Goal: Find specific page/section: Find specific page/section

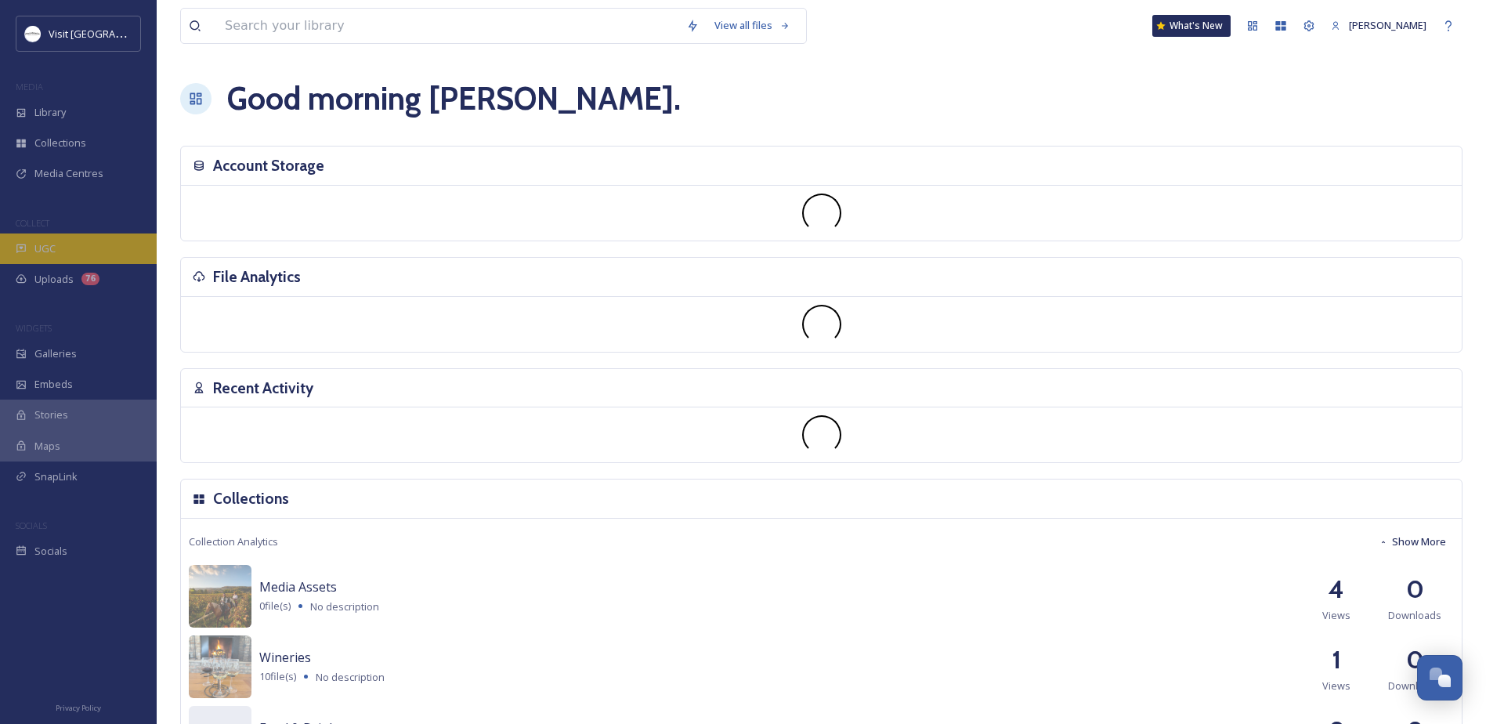
scroll to position [406, 0]
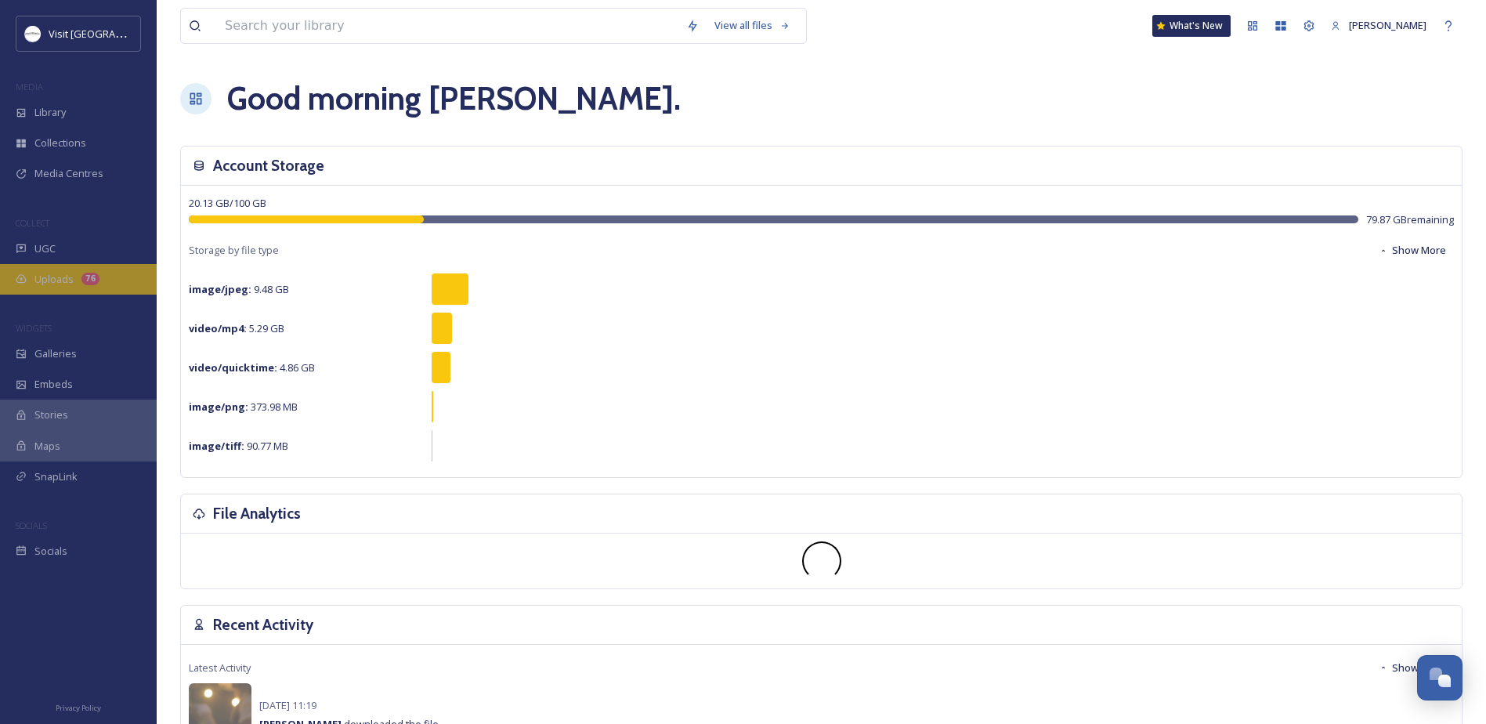
click at [72, 274] on span "Uploads" at bounding box center [53, 279] width 39 height 15
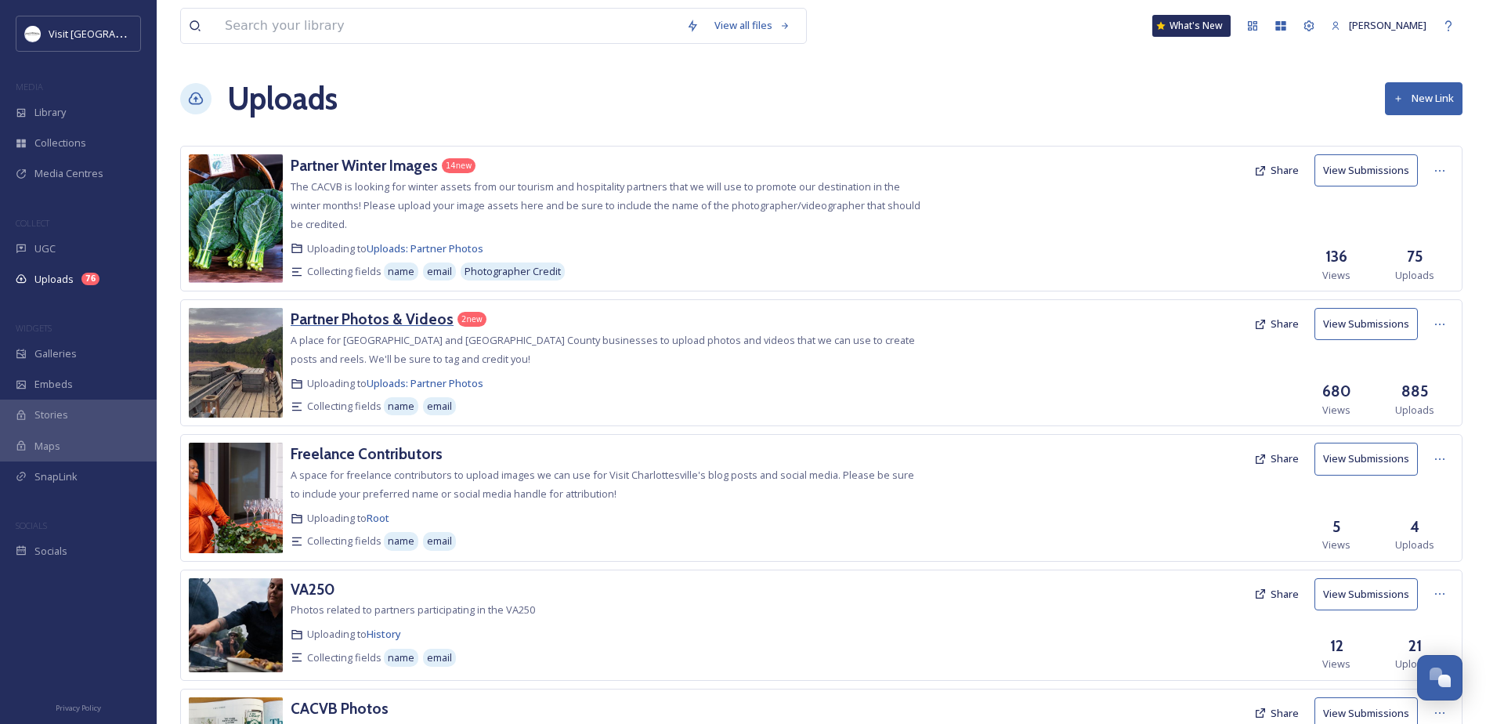
click at [375, 314] on h3 "Partner Photos & Videos" at bounding box center [372, 318] width 163 height 19
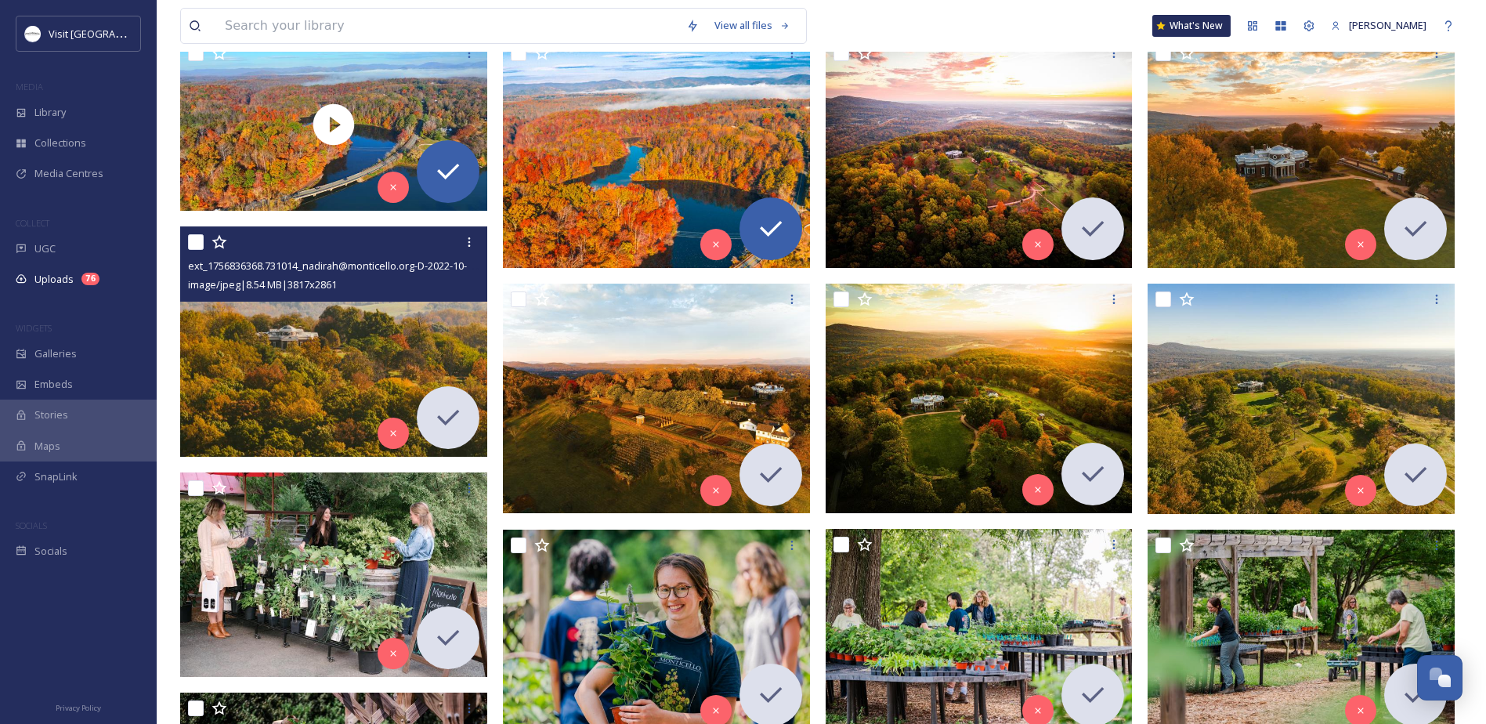
scroll to position [313, 0]
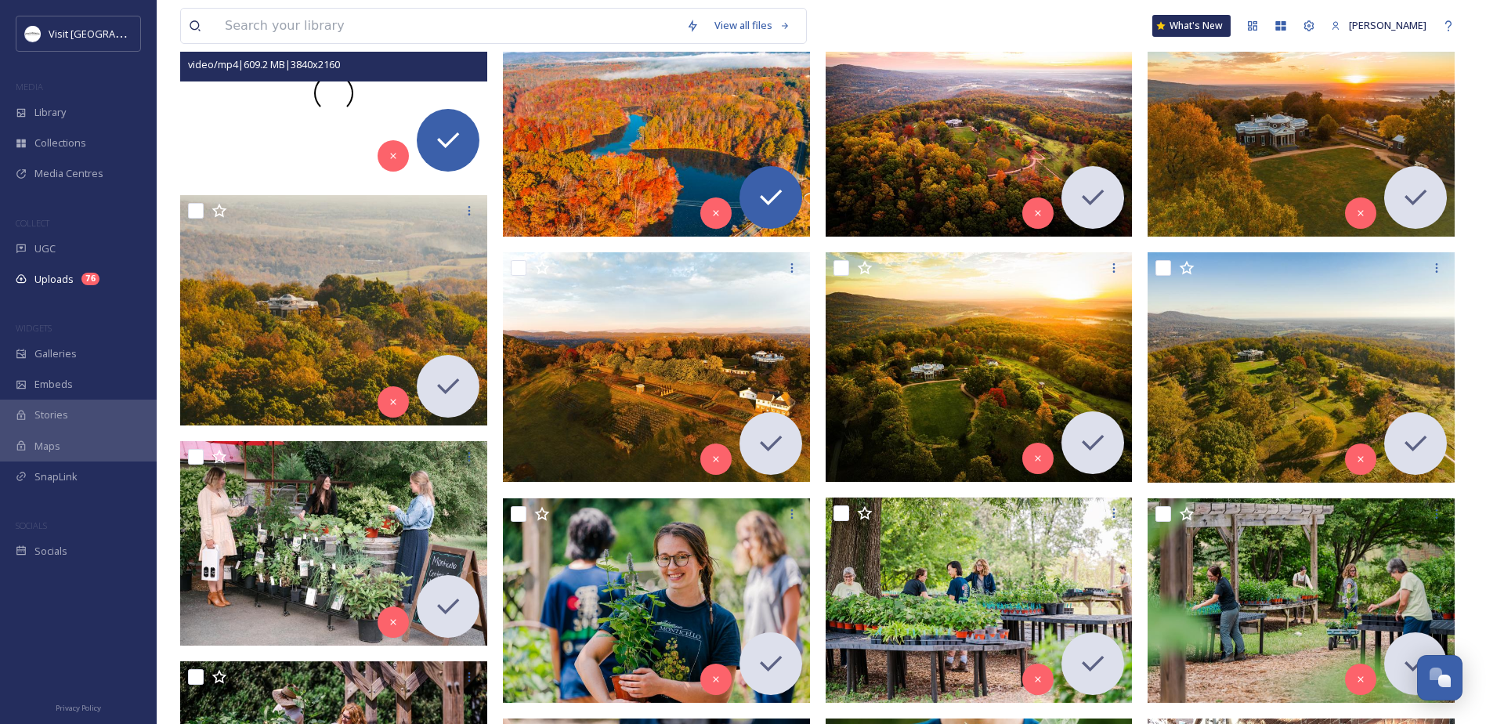
click at [237, 147] on div at bounding box center [333, 92] width 307 height 173
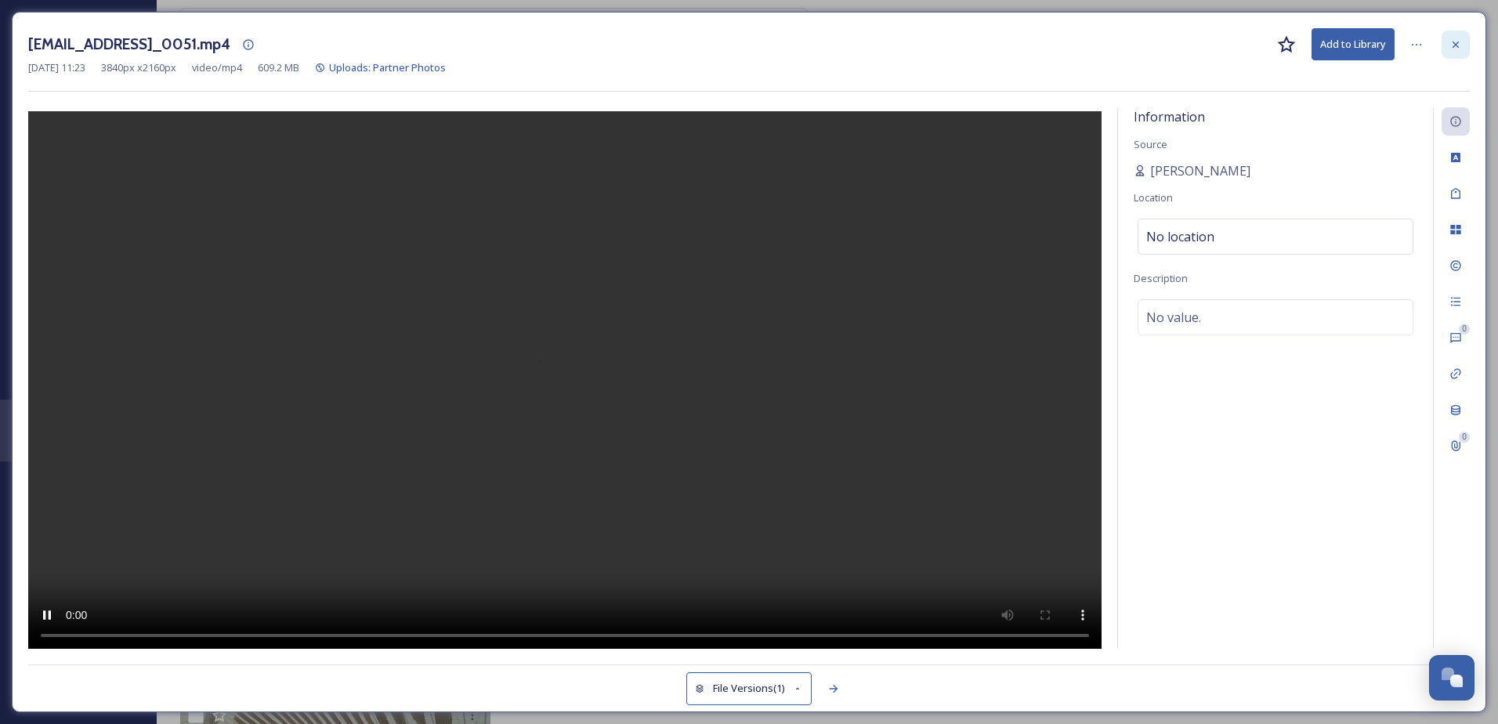
click at [1462, 42] on div at bounding box center [1456, 45] width 28 height 28
